Goal: Task Accomplishment & Management: Use online tool/utility

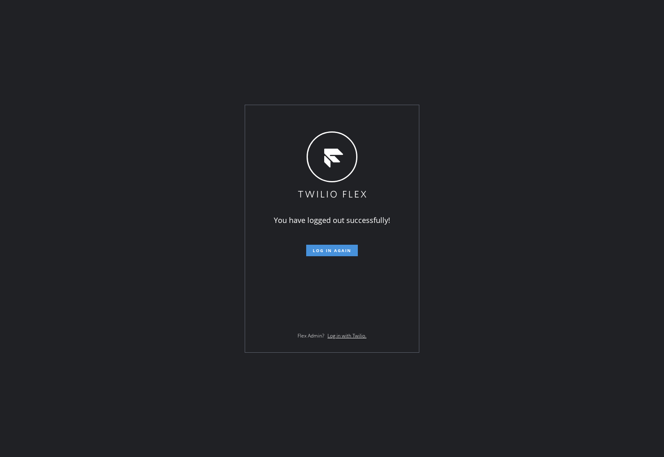
click at [333, 245] on button "Log in again" at bounding box center [332, 249] width 52 height 11
click at [335, 251] on span "Log in again" at bounding box center [332, 250] width 39 height 6
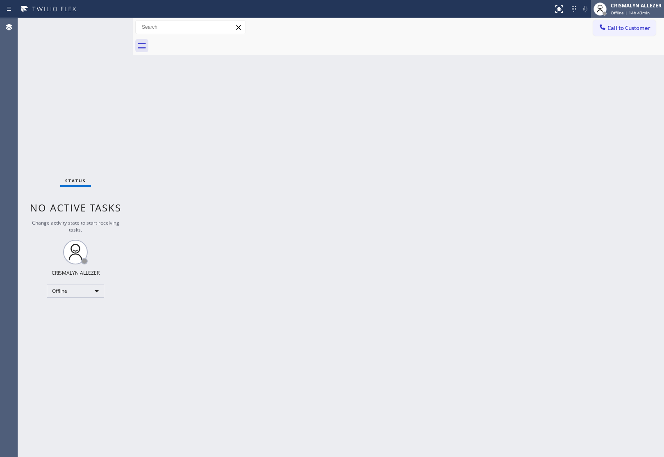
click at [645, 14] on span "Offline | 14h 43min" at bounding box center [630, 13] width 39 height 6
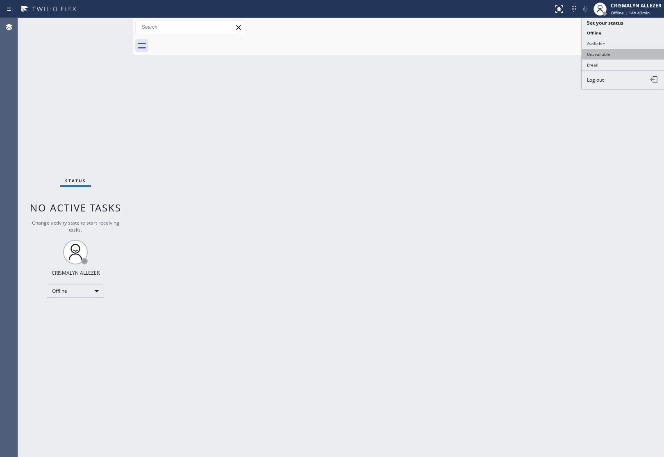
click at [610, 55] on button "Unavailable" at bounding box center [623, 54] width 82 height 11
click at [637, 27] on span "Call to Customer" at bounding box center [629, 27] width 43 height 7
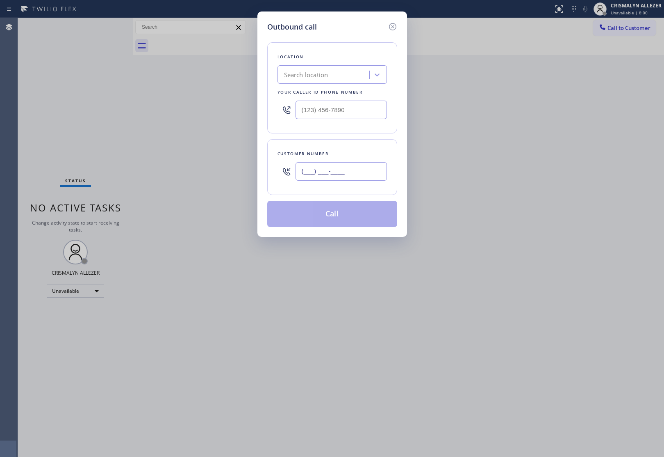
click at [353, 167] on input "(___) ___-____" at bounding box center [341, 171] width 91 height 18
paste input "347) 432-1676"
type input "[PHONE_NUMBER]"
click at [346, 83] on div "Search location" at bounding box center [333, 74] width 110 height 18
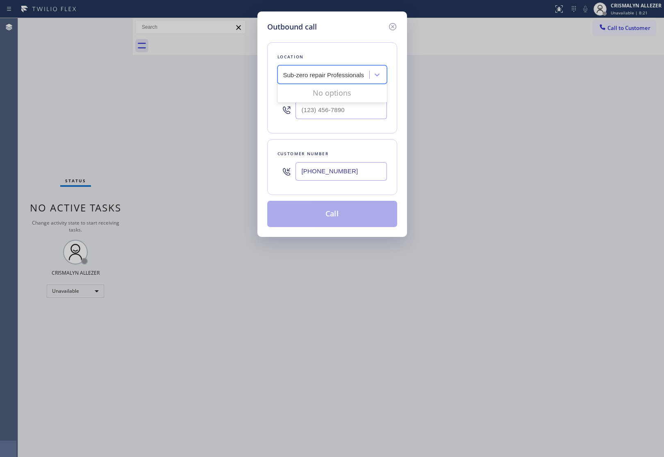
type input "Sub-zero repair Professionals"
drag, startPoint x: 357, startPoint y: 109, endPoint x: 187, endPoint y: 98, distance: 169.7
click at [187, 98] on div "Outbound call Location Search location Your caller id phone number (___) ___-__…" at bounding box center [332, 228] width 664 height 457
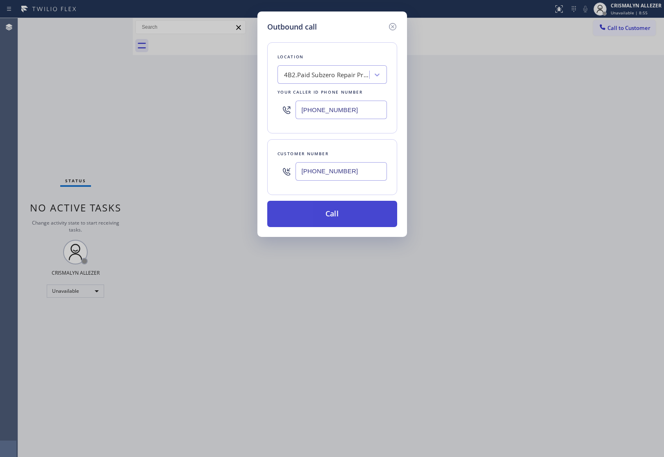
type input "[PHONE_NUMBER]"
click at [337, 212] on button "Call" at bounding box center [332, 214] width 130 height 26
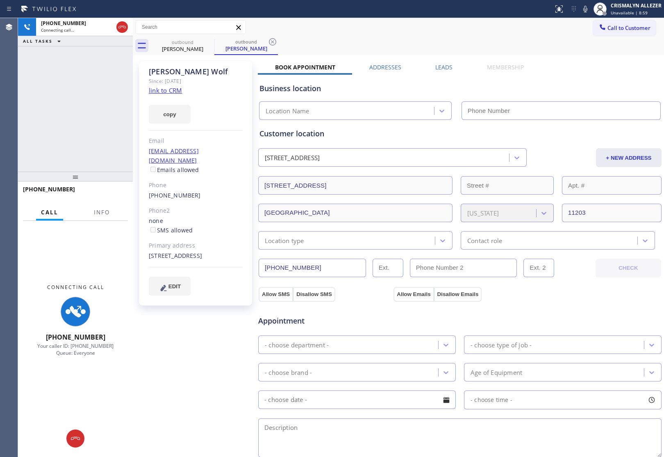
type input "[PHONE_NUMBER]"
click at [119, 29] on icon at bounding box center [122, 27] width 10 height 10
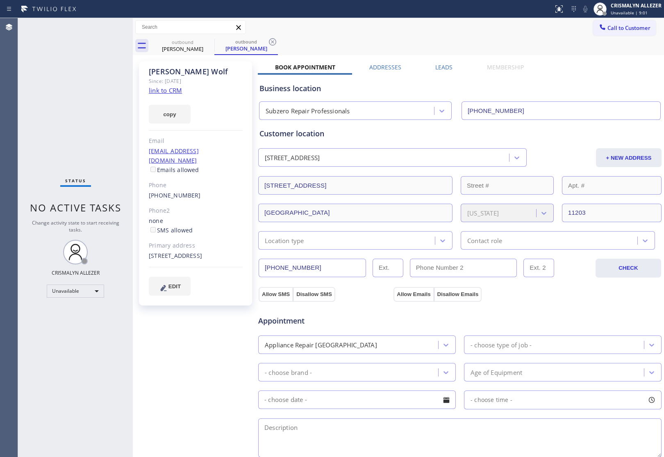
click at [175, 91] on link "link to CRM" at bounding box center [165, 90] width 33 height 8
click at [272, 39] on icon at bounding box center [273, 42] width 10 height 10
click at [208, 40] on icon at bounding box center [209, 42] width 10 height 10
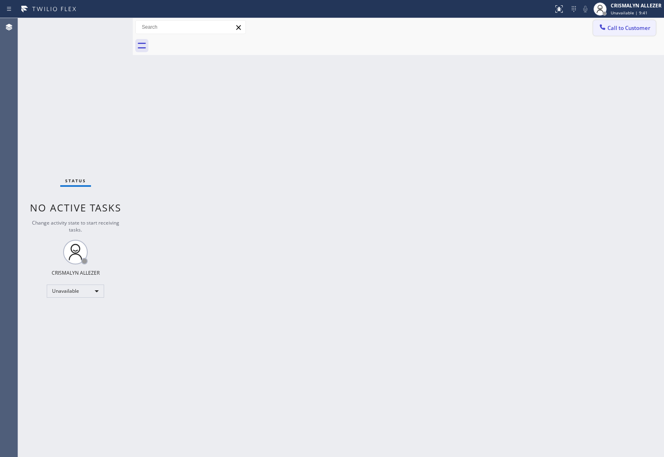
click at [642, 26] on span "Call to Customer" at bounding box center [629, 27] width 43 height 7
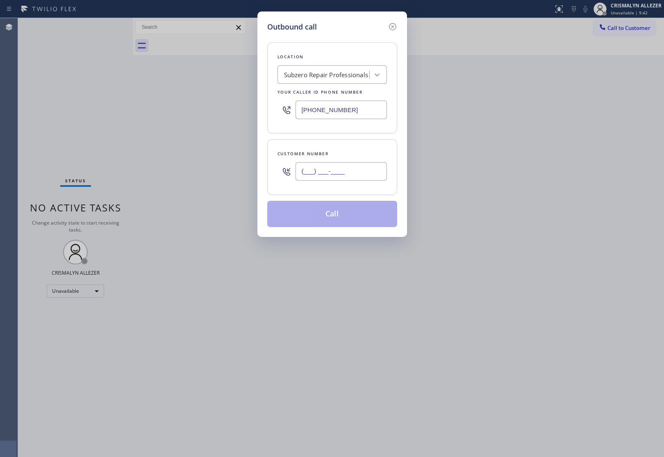
click at [369, 179] on input "(___) ___-____" at bounding box center [341, 171] width 91 height 18
paste input "347) 432-1676"
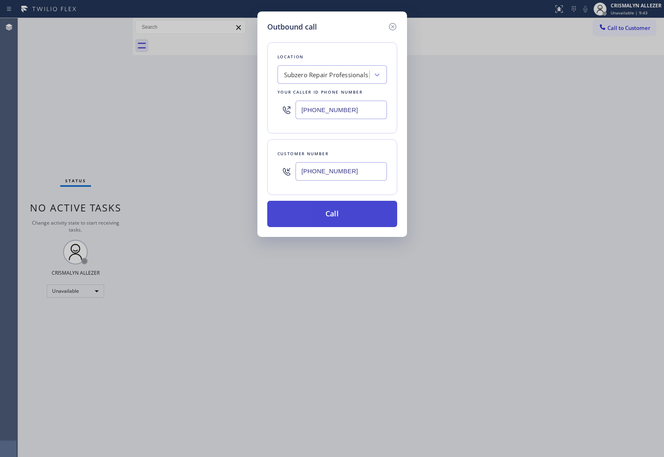
type input "[PHONE_NUMBER]"
click at [339, 216] on button "Call" at bounding box center [332, 214] width 130 height 26
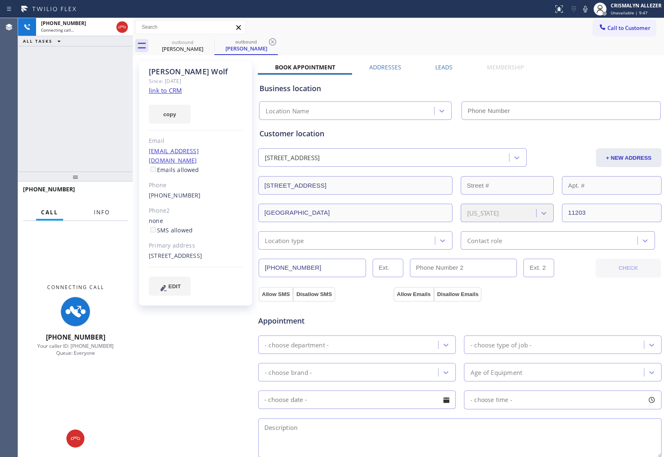
click at [97, 212] on span "Info" at bounding box center [102, 211] width 16 height 7
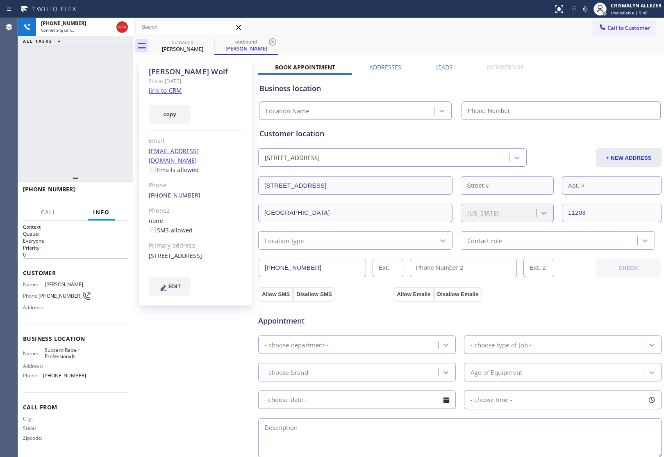
type input "[PHONE_NUMBER]"
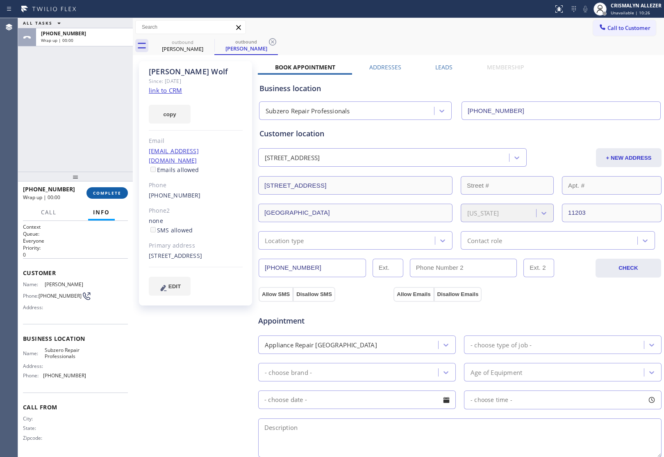
click at [105, 192] on span "COMPLETE" at bounding box center [107, 193] width 28 height 6
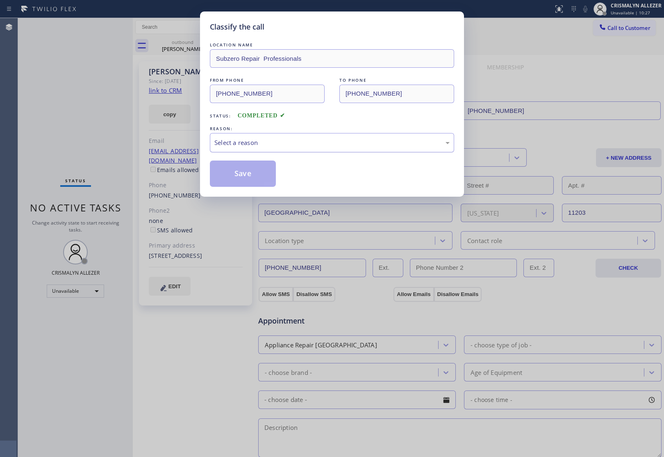
click at [331, 148] on div "Select a reason" at bounding box center [332, 142] width 244 height 19
click at [300, 140] on div "Select a reason" at bounding box center [332, 142] width 235 height 9
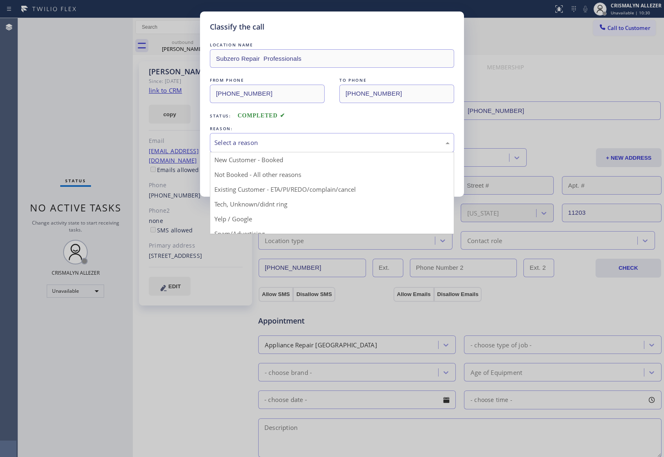
click at [279, 139] on div "Select a reason" at bounding box center [332, 142] width 235 height 9
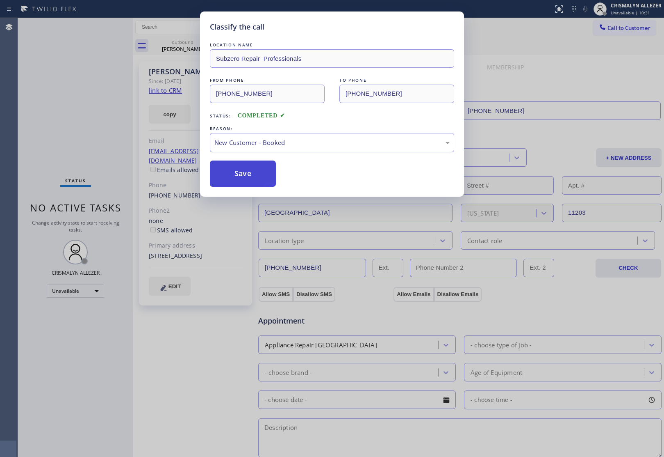
click at [241, 179] on button "Save" at bounding box center [243, 173] width 66 height 26
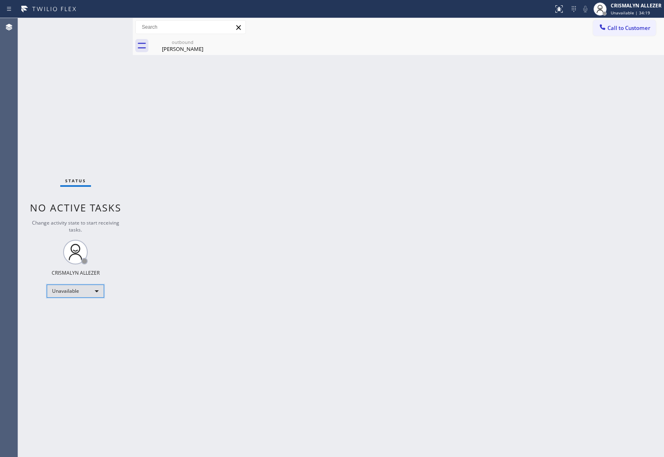
click at [96, 288] on div "Unavailable" at bounding box center [75, 290] width 57 height 13
click at [68, 312] on li "Available" at bounding box center [75, 312] width 56 height 10
click at [197, 42] on div "outbound" at bounding box center [183, 42] width 62 height 6
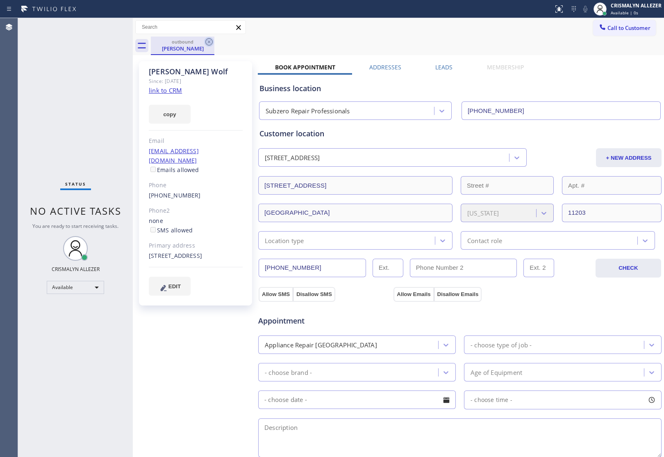
click at [206, 41] on icon at bounding box center [208, 41] width 7 height 7
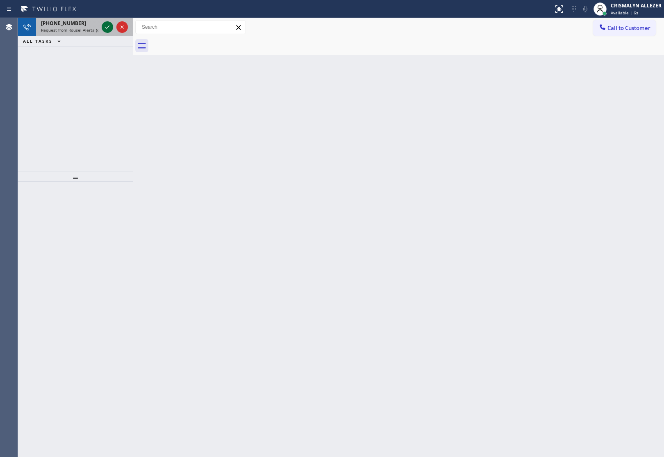
click at [107, 27] on icon at bounding box center [107, 26] width 4 height 3
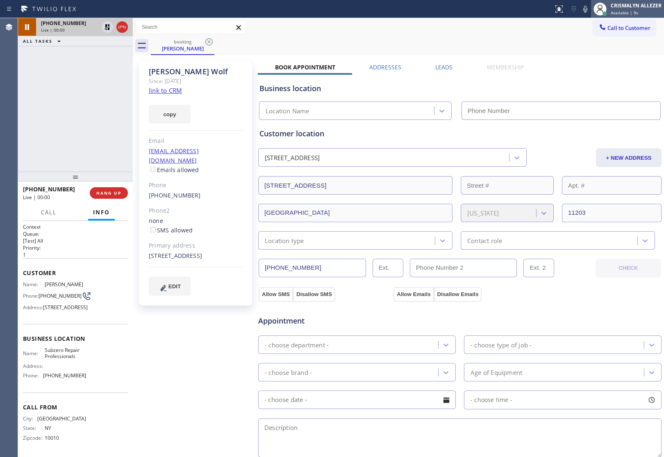
click at [638, 11] on div "Available | 9s" at bounding box center [636, 13] width 51 height 6
type input "[PHONE_NUMBER]"
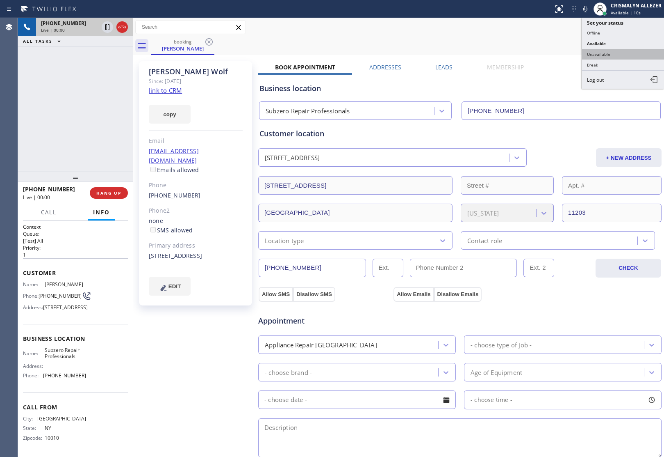
click at [605, 55] on button "Unavailable" at bounding box center [623, 54] width 82 height 11
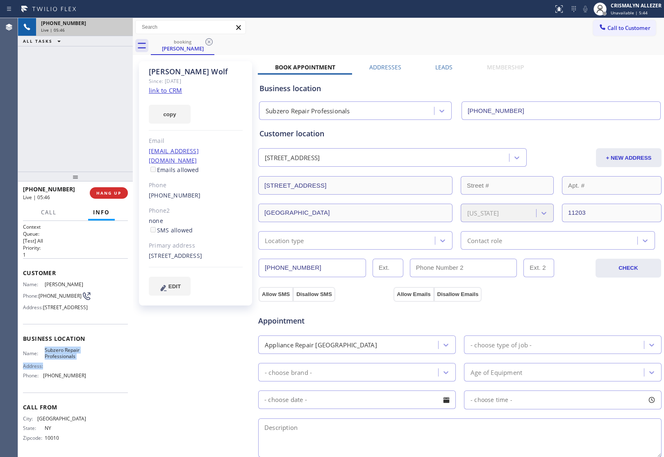
drag, startPoint x: 43, startPoint y: 361, endPoint x: 77, endPoint y: 377, distance: 37.4
click at [77, 377] on div "Name: Subzero Repair Professionals Address: Phone: [PHONE_NUMBER]" at bounding box center [54, 364] width 63 height 35
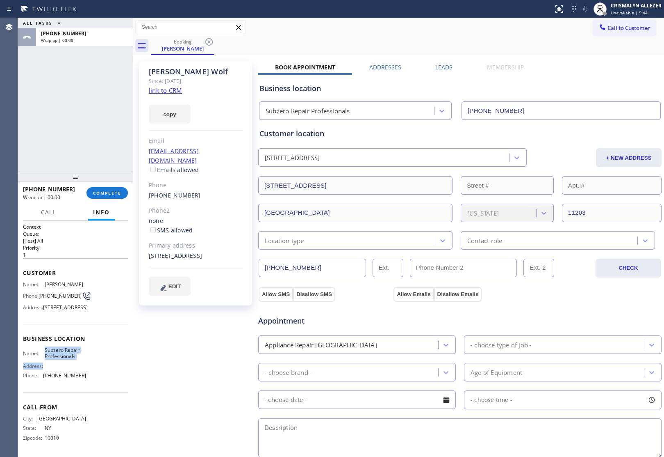
click at [97, 372] on div "Name: Subzero Repair Professionals Address: Phone: [PHONE_NUMBER]" at bounding box center [75, 364] width 105 height 35
drag, startPoint x: 40, startPoint y: 362, endPoint x: 81, endPoint y: 373, distance: 42.1
click at [81, 359] on div "Name: Subzero Repair Professionals" at bounding box center [54, 353] width 63 height 13
copy div "Subzero Repair Professionals"
click at [104, 194] on span "COMPLETE" at bounding box center [107, 193] width 28 height 6
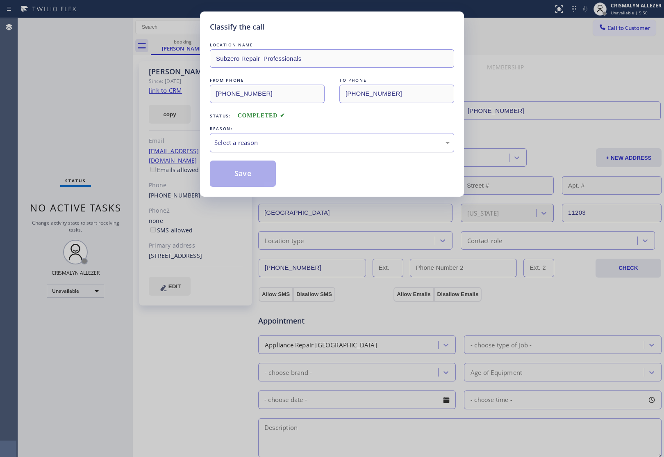
click at [277, 142] on div "Select a reason" at bounding box center [332, 142] width 235 height 9
click at [249, 175] on button "Save" at bounding box center [243, 173] width 66 height 26
